Goal: Task Accomplishment & Management: Use online tool/utility

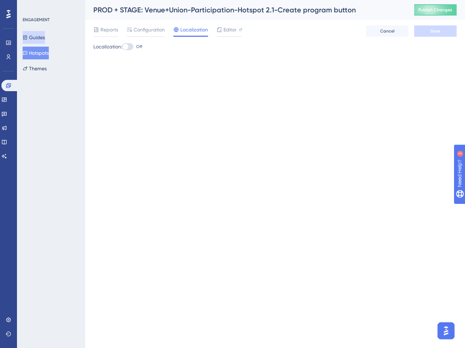
click at [41, 40] on button "Guides" at bounding box center [34, 37] width 22 height 13
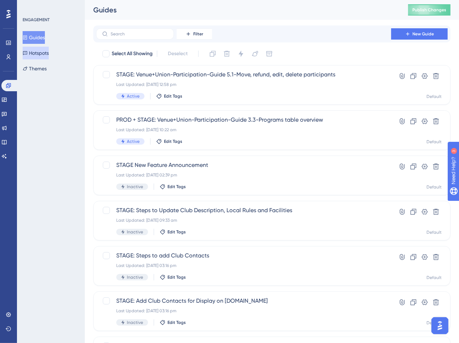
drag, startPoint x: 49, startPoint y: 55, endPoint x: 64, endPoint y: 63, distance: 16.4
click at [49, 55] on button "Hotspots" at bounding box center [36, 53] width 26 height 13
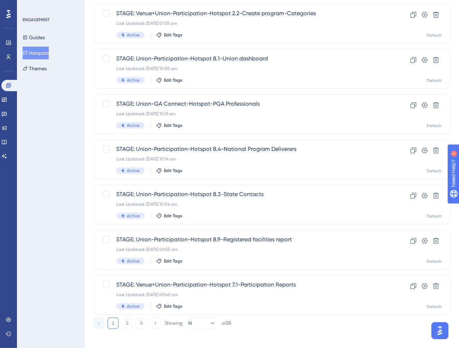
scroll to position [200, 0]
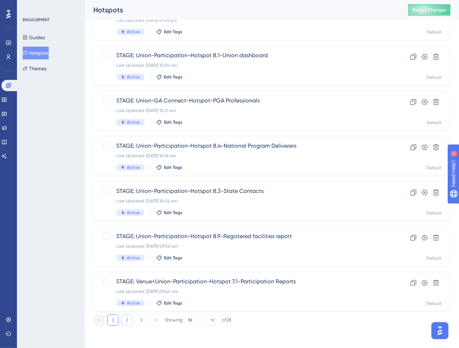
click at [128, 321] on button "2" at bounding box center [127, 320] width 11 height 11
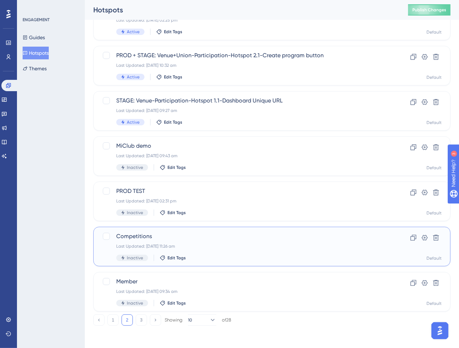
click at [203, 244] on div "Last Updated: [DATE] 11:26 am" at bounding box center [243, 246] width 255 height 6
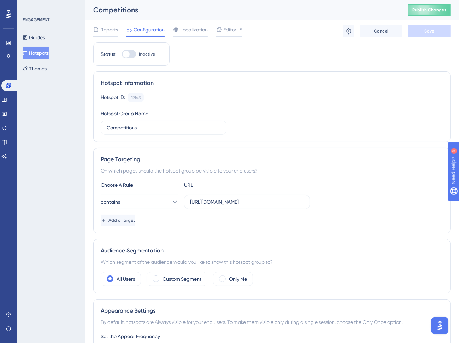
click at [130, 57] on div at bounding box center [129, 54] width 14 height 8
click at [122, 54] on input "Inactive" at bounding box center [122, 54] width 0 height 0
checkbox input "true"
click at [426, 9] on span "Publish Changes" at bounding box center [429, 10] width 34 height 6
click at [430, 35] on button "Save" at bounding box center [429, 30] width 42 height 11
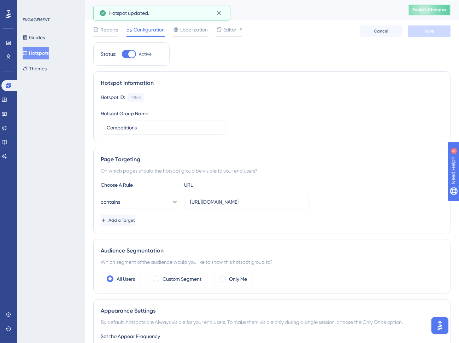
click at [442, 13] on button "Publish Changes" at bounding box center [429, 9] width 42 height 11
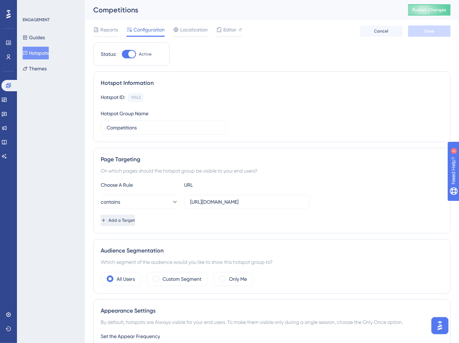
click at [135, 218] on span "Add a Target" at bounding box center [121, 220] width 27 height 6
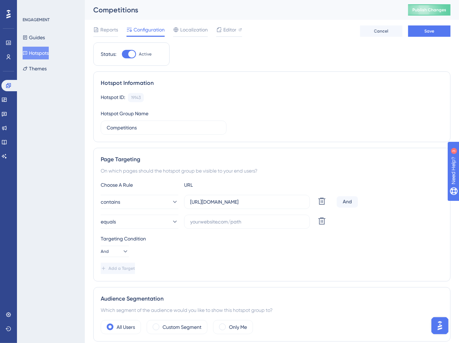
click at [348, 201] on div "And" at bounding box center [347, 201] width 21 height 11
click at [123, 252] on icon at bounding box center [125, 251] width 7 height 7
click at [111, 286] on span "Or" at bounding box center [111, 285] width 6 height 8
